Goal: Task Accomplishment & Management: Manage account settings

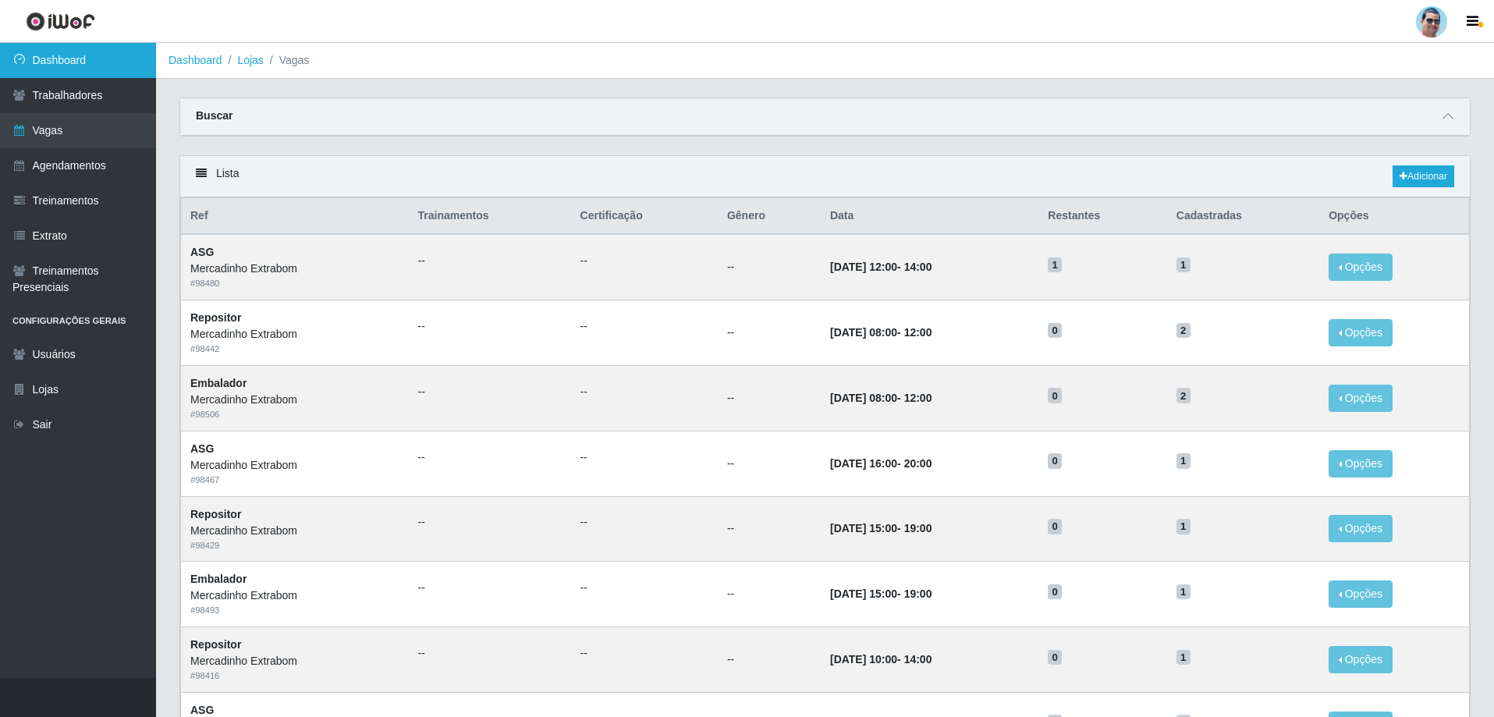
click at [117, 59] on link "Dashboard" at bounding box center [78, 60] width 156 height 35
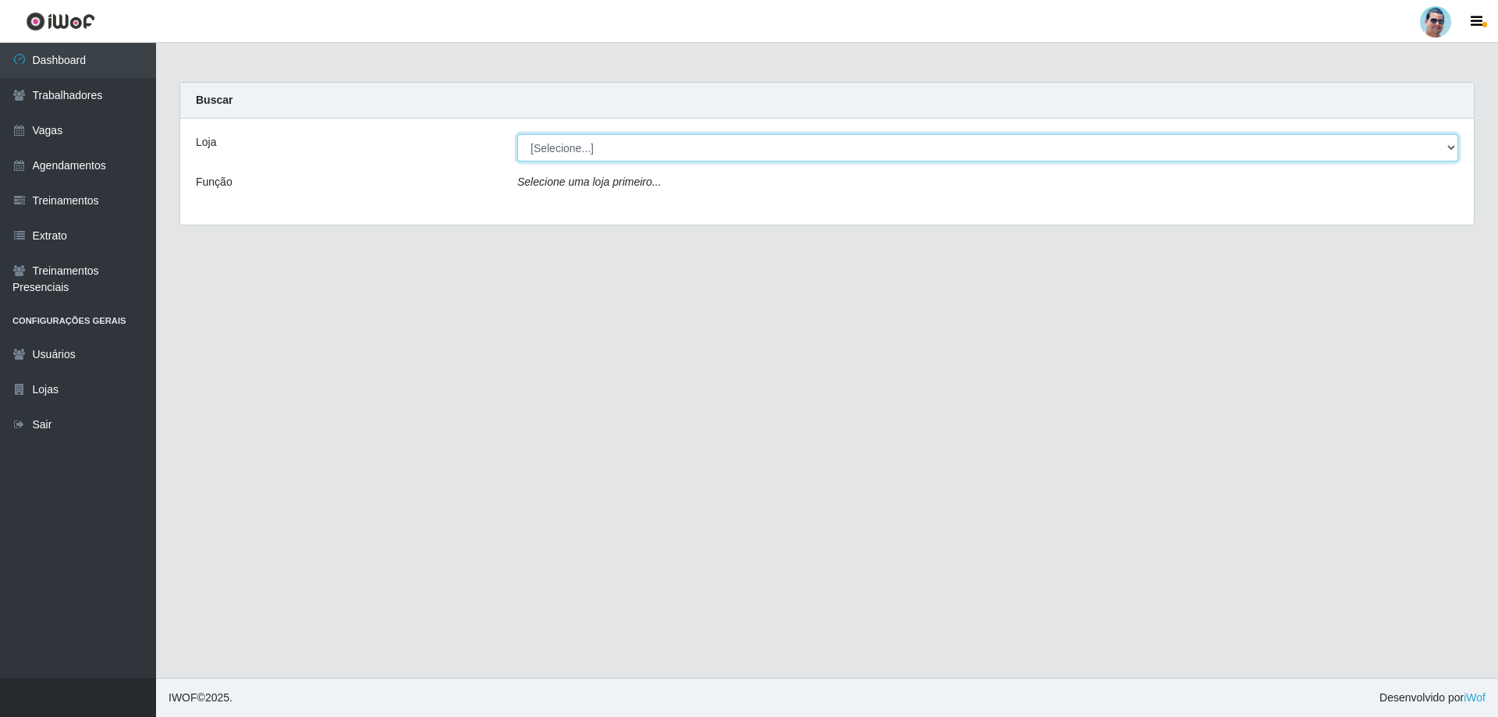
click at [860, 144] on select "[Selecione...] Mercadinho Extrabom" at bounding box center [987, 147] width 941 height 27
select select "175"
click at [517, 134] on select "[Selecione...] Mercadinho Extrabom" at bounding box center [987, 147] width 941 height 27
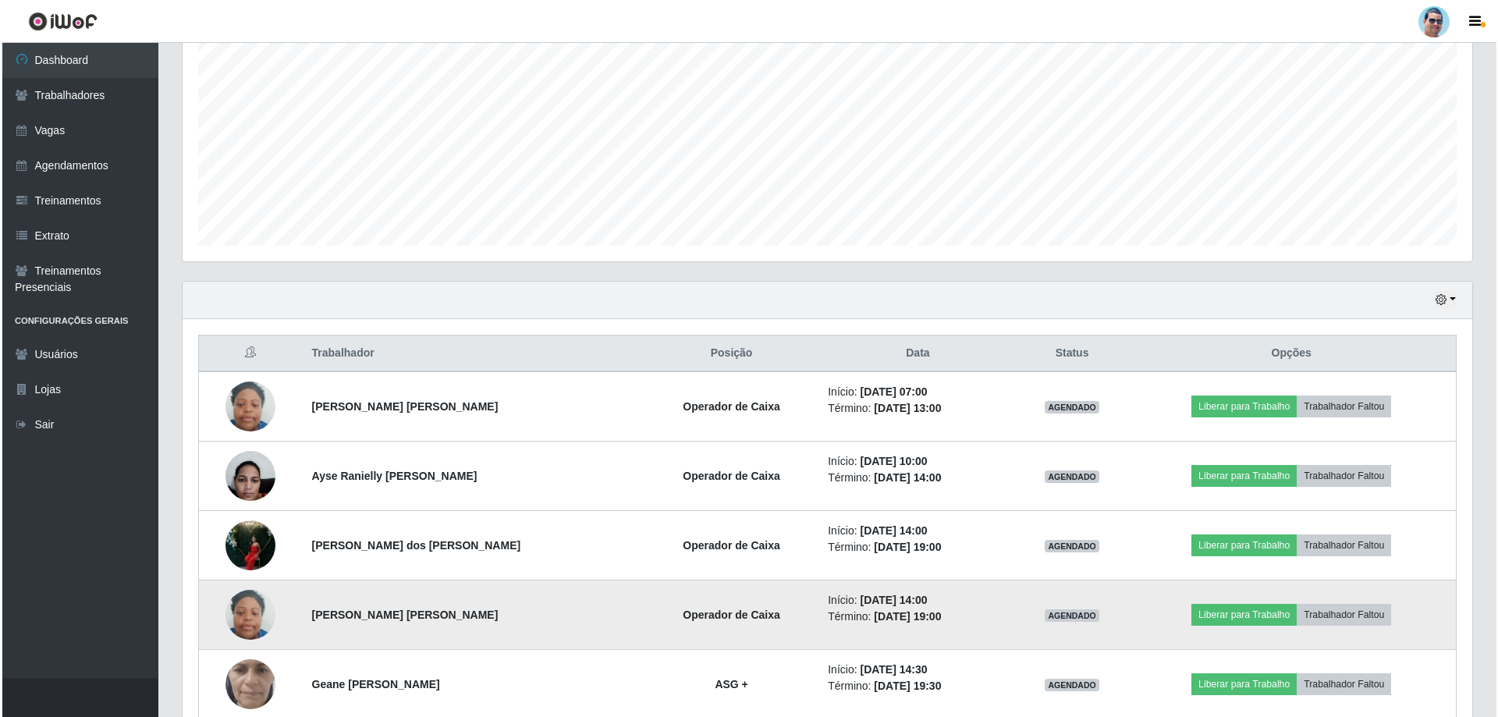
scroll to position [389, 0]
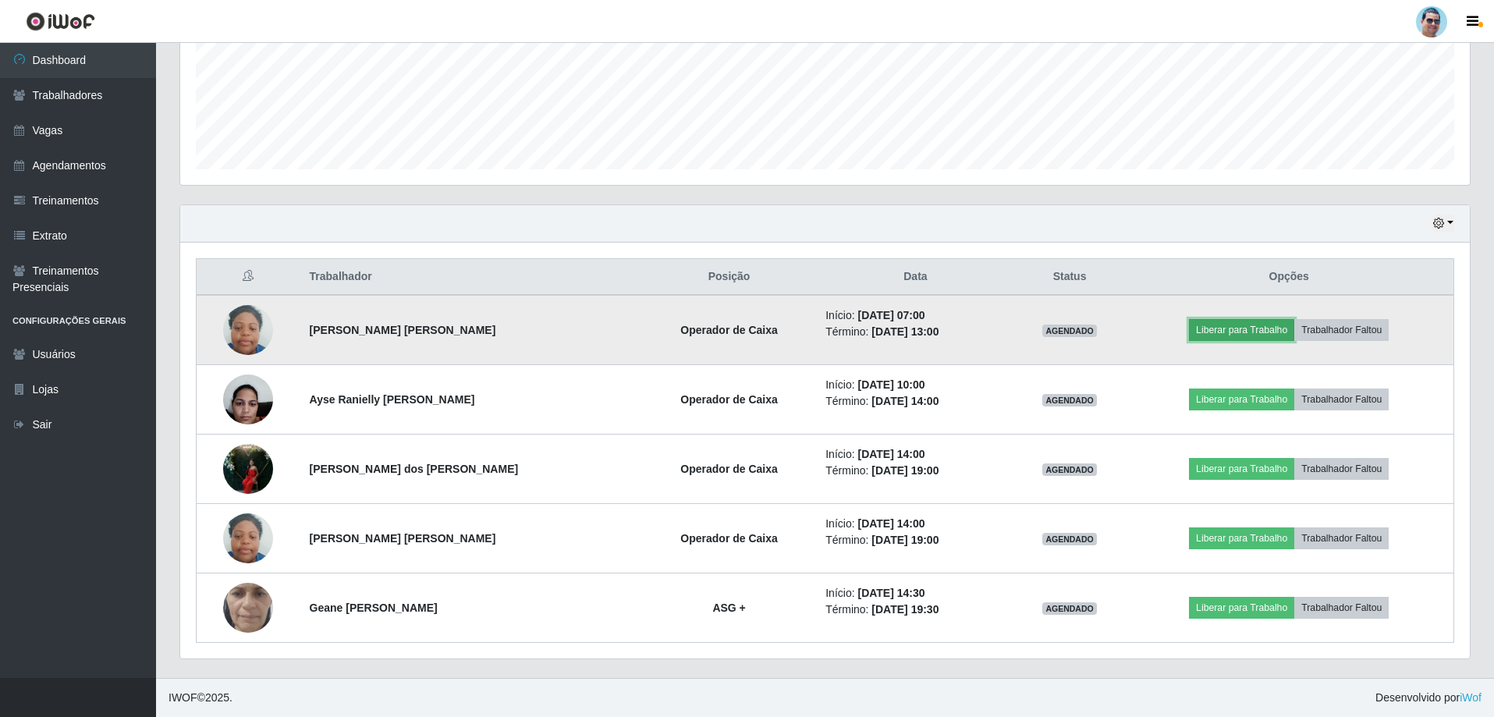
click at [1267, 327] on button "Liberar para Trabalho" at bounding box center [1241, 330] width 105 height 22
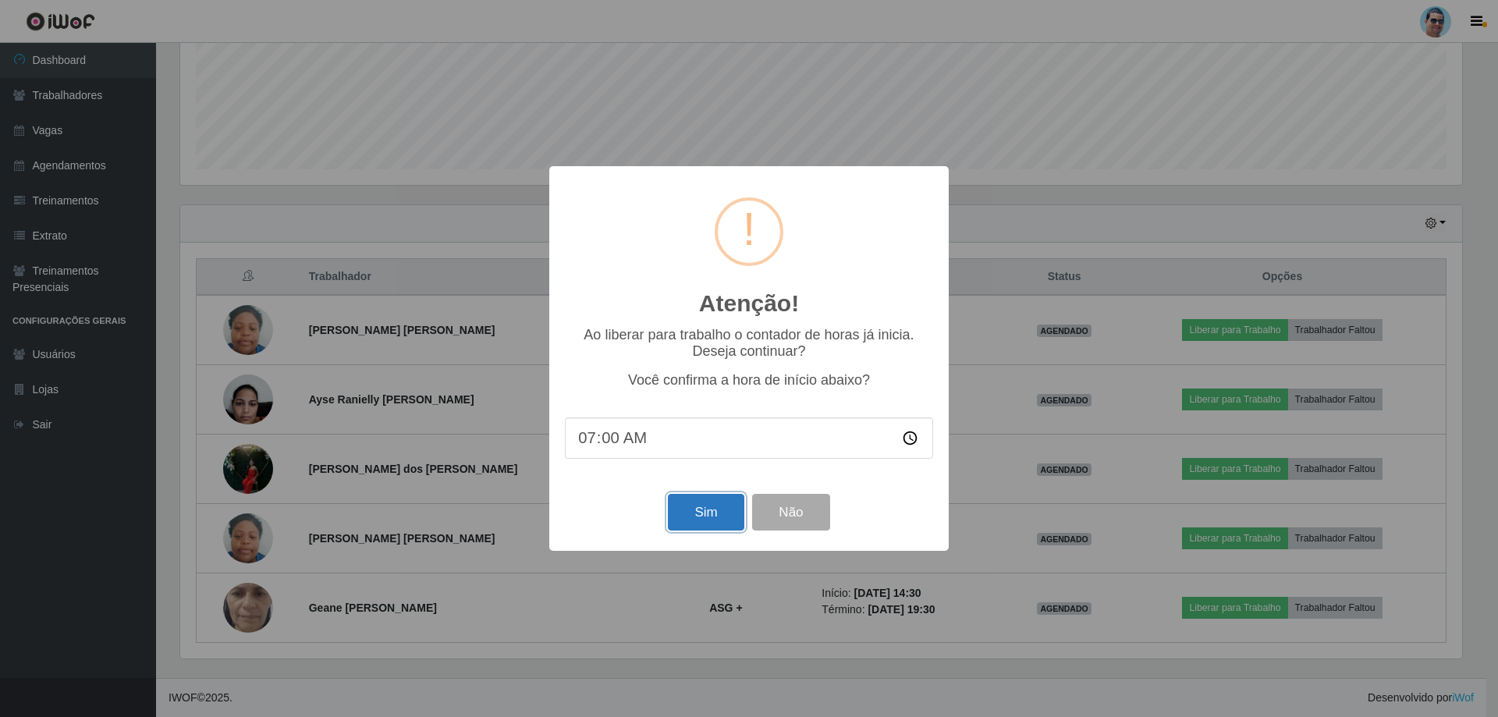
click at [702, 515] on button "Sim" at bounding box center [706, 512] width 76 height 37
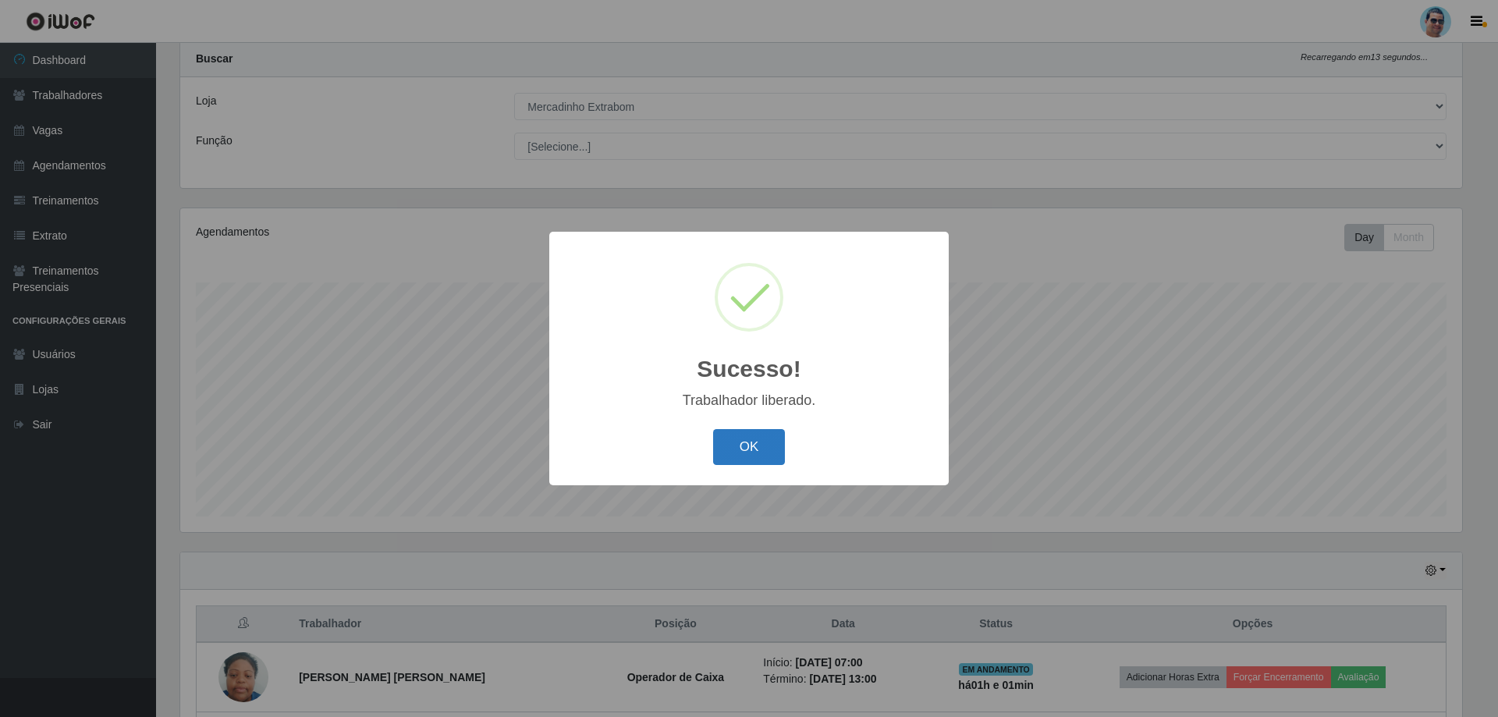
click at [778, 450] on button "OK" at bounding box center [749, 447] width 73 height 37
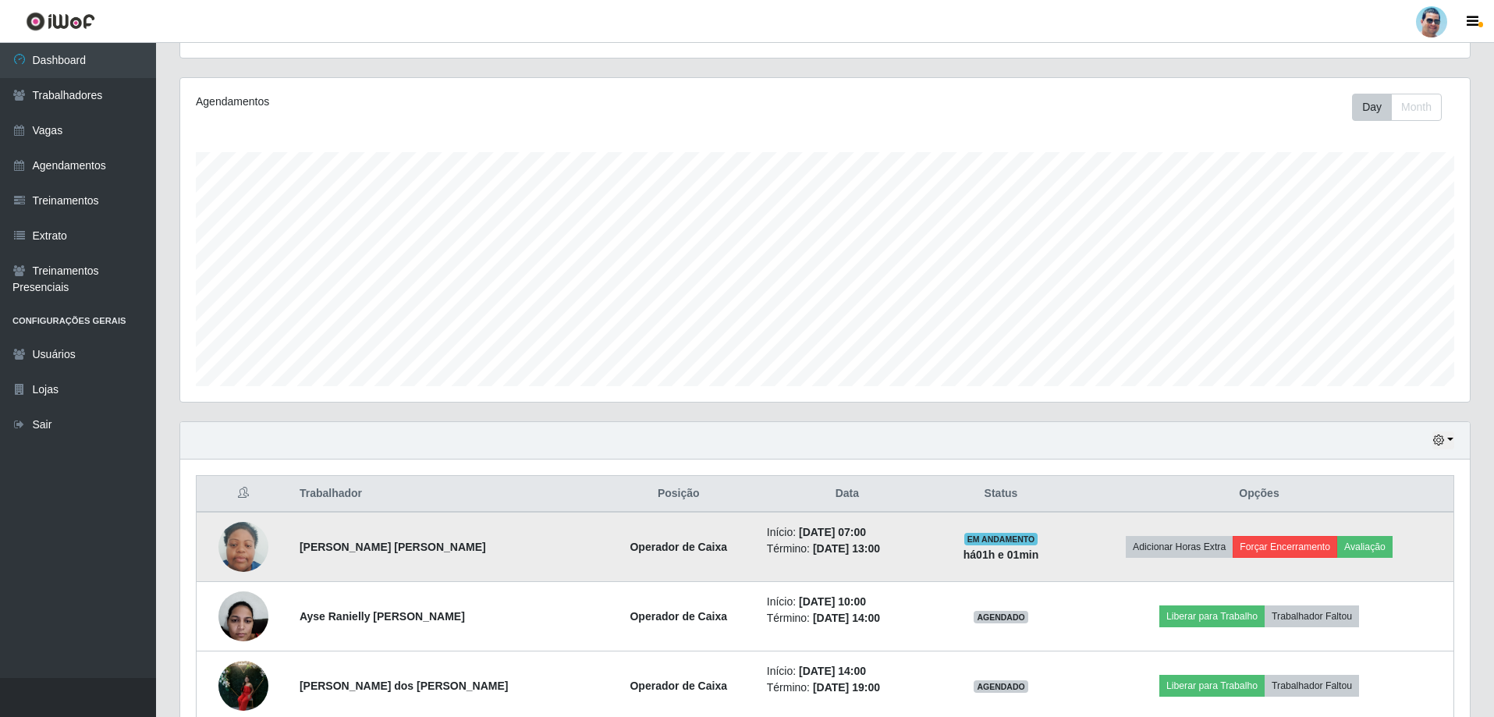
scroll to position [275, 0]
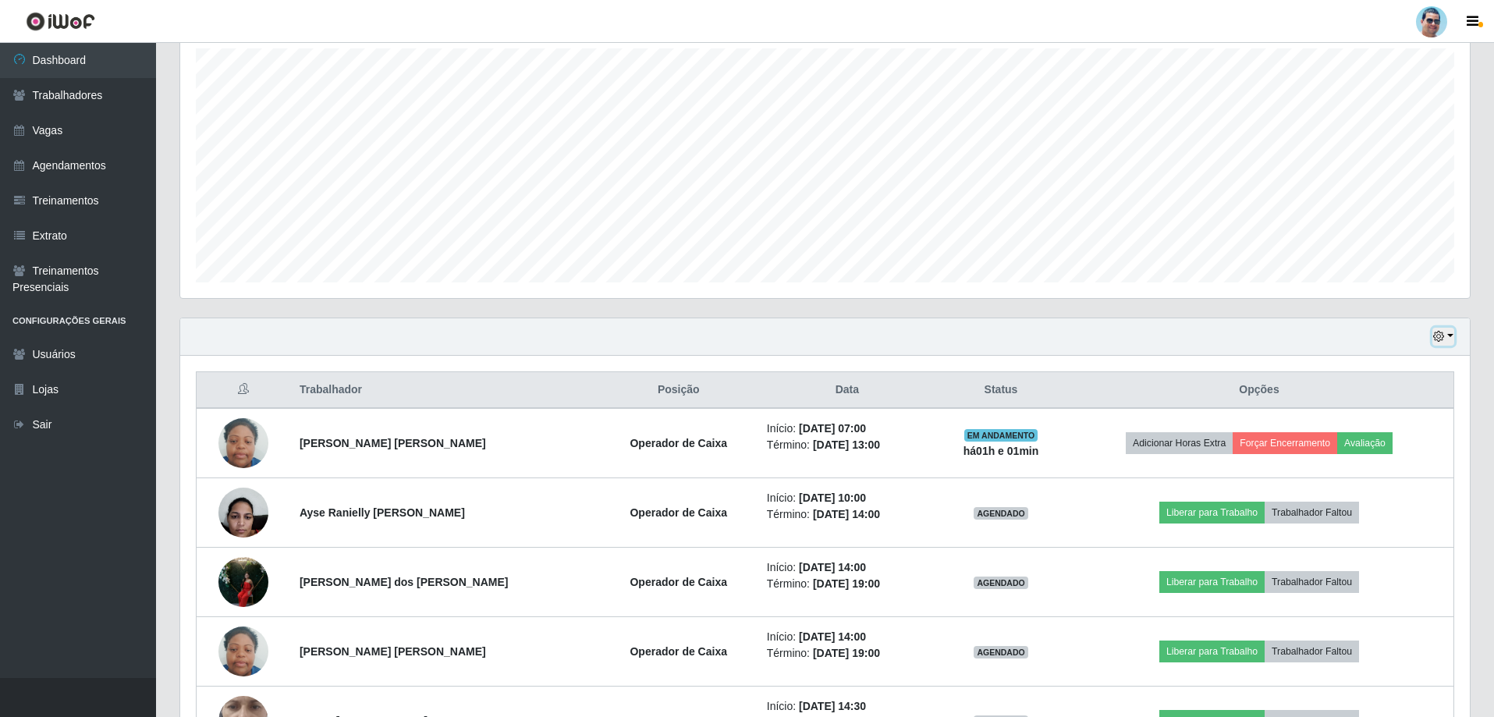
click at [1447, 335] on button "button" at bounding box center [1443, 337] width 22 height 18
click at [1351, 458] on button "1 Semana" at bounding box center [1391, 462] width 123 height 33
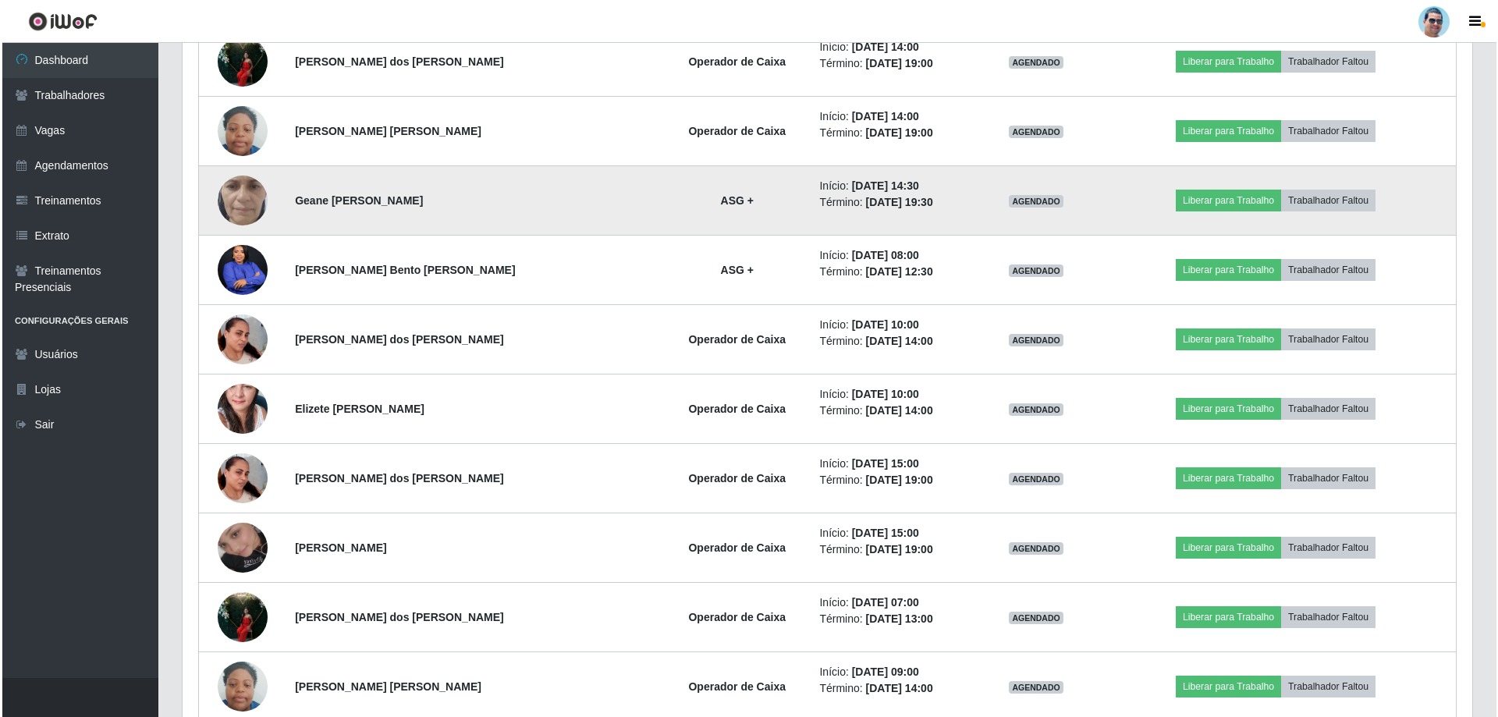
scroll to position [822, 0]
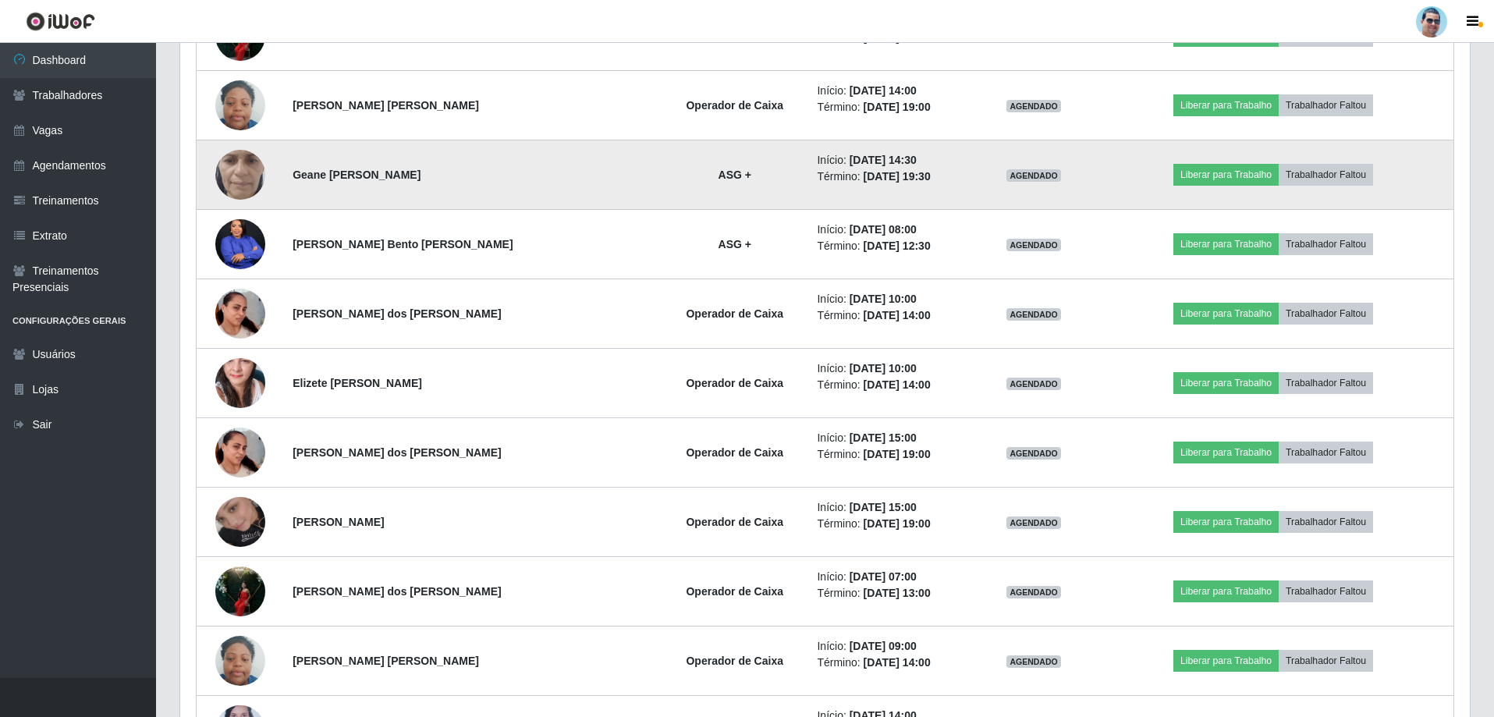
click at [263, 173] on img at bounding box center [240, 174] width 50 height 111
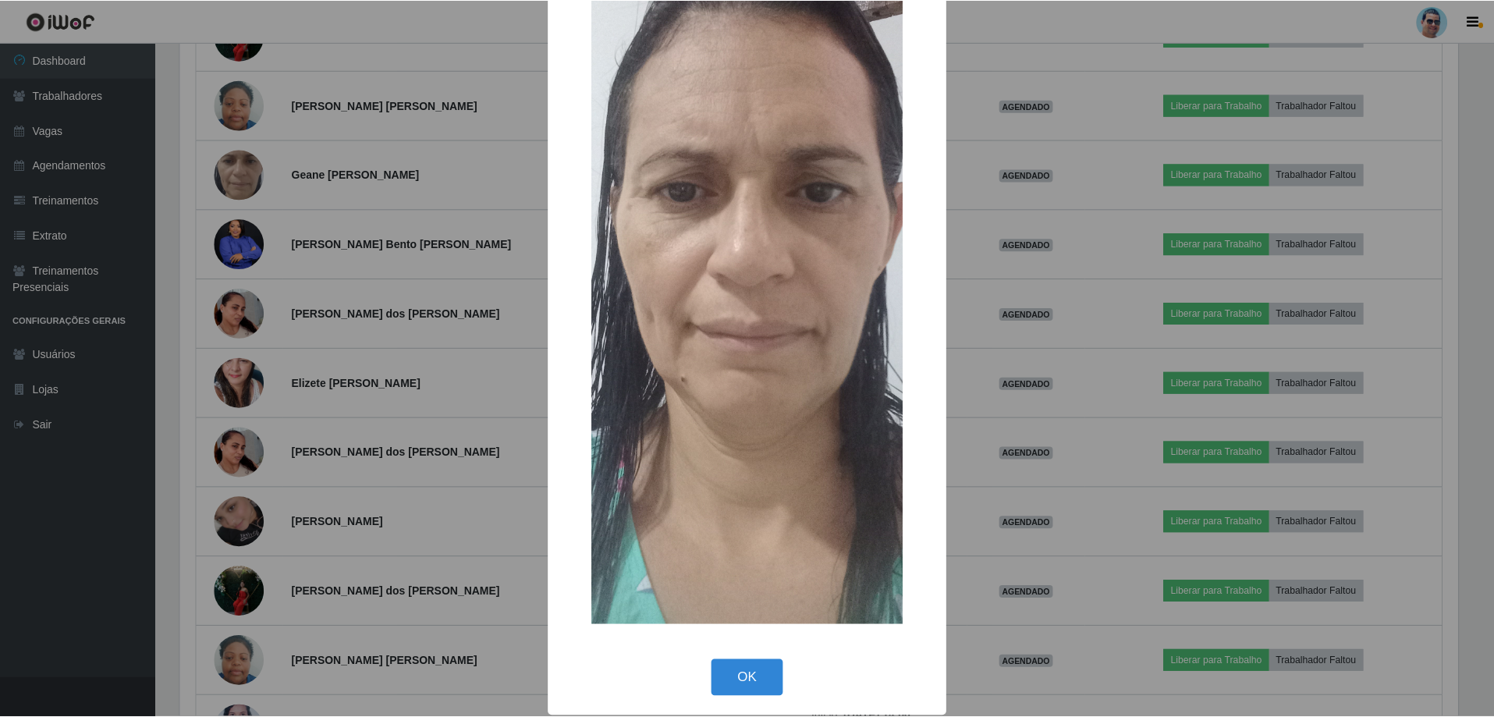
scroll to position [113, 0]
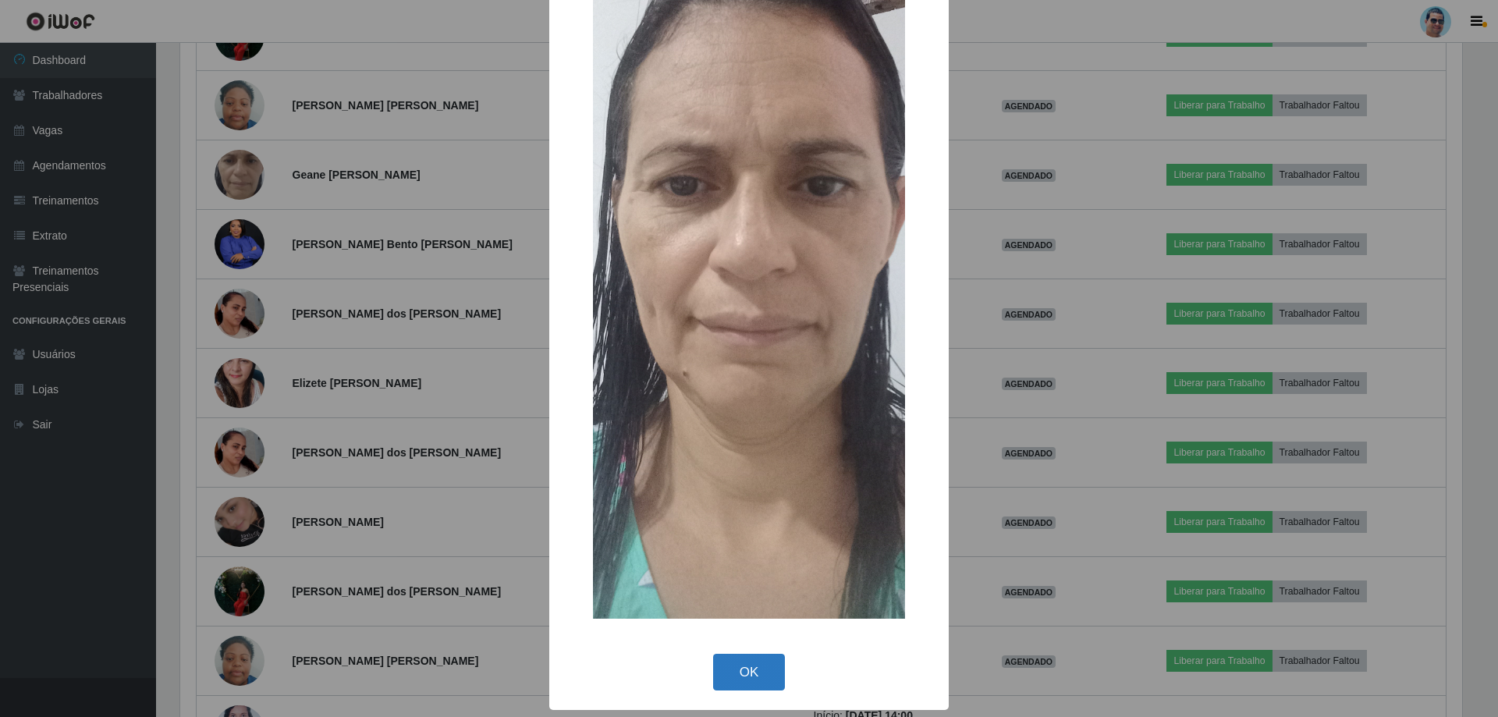
click at [740, 666] on button "OK" at bounding box center [749, 672] width 73 height 37
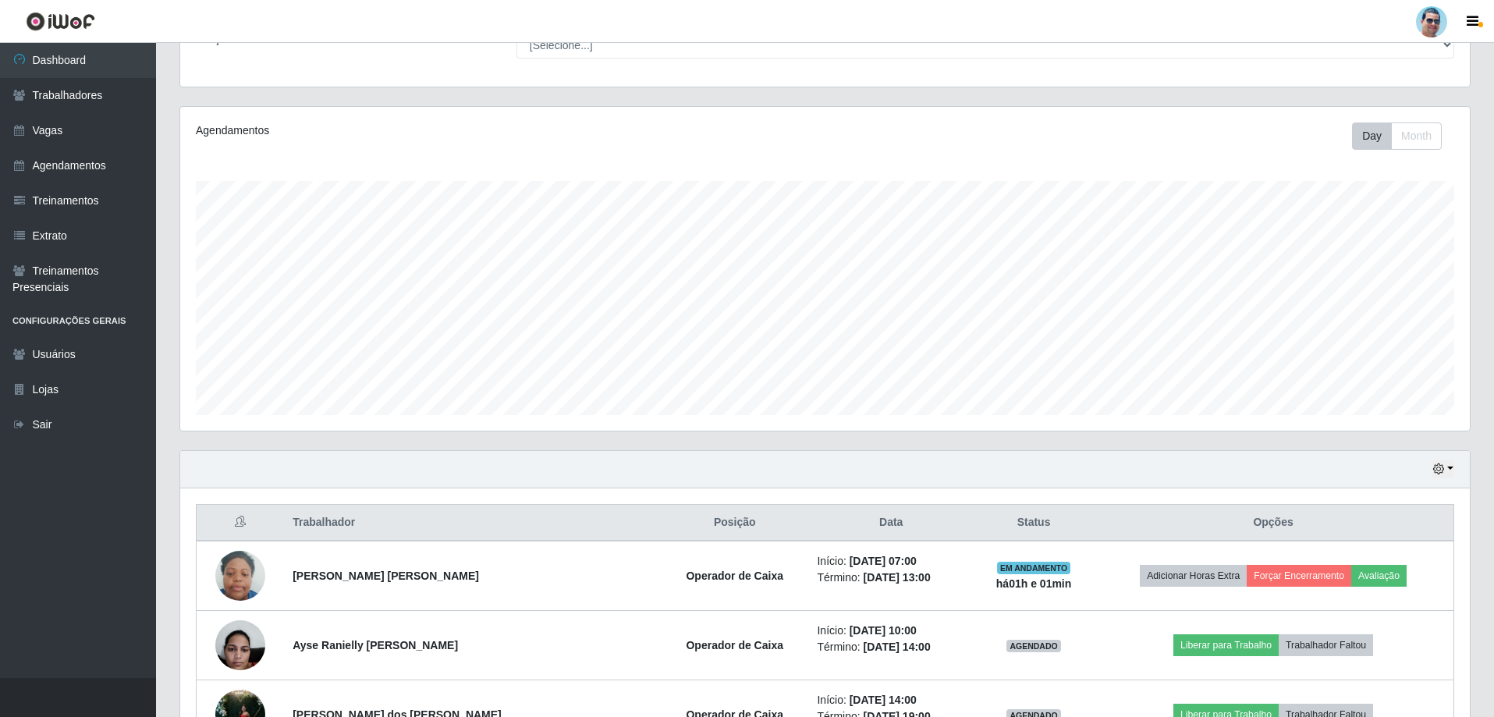
scroll to position [41, 0]
